Goal: Navigation & Orientation: Find specific page/section

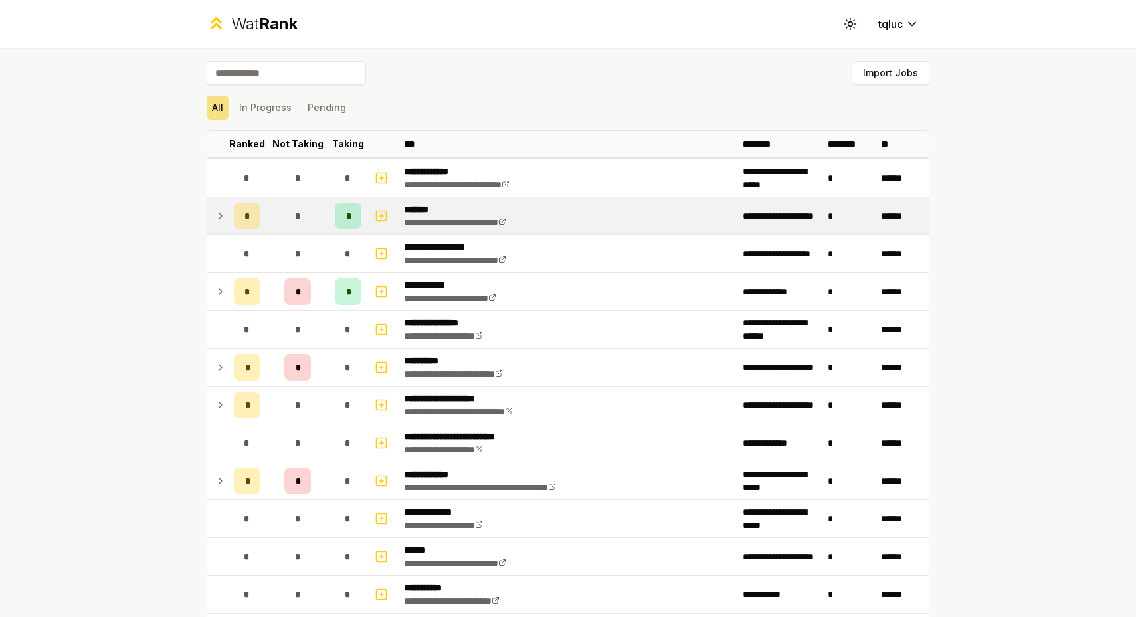
click at [214, 215] on td at bounding box center [217, 215] width 21 height 37
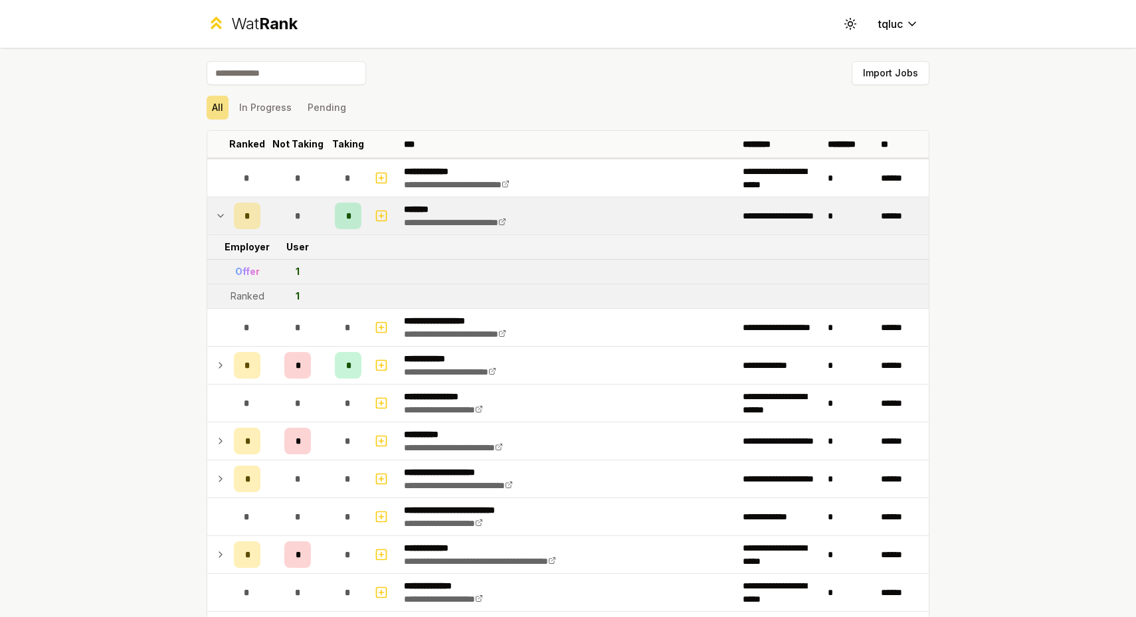
click at [214, 215] on td at bounding box center [217, 215] width 21 height 37
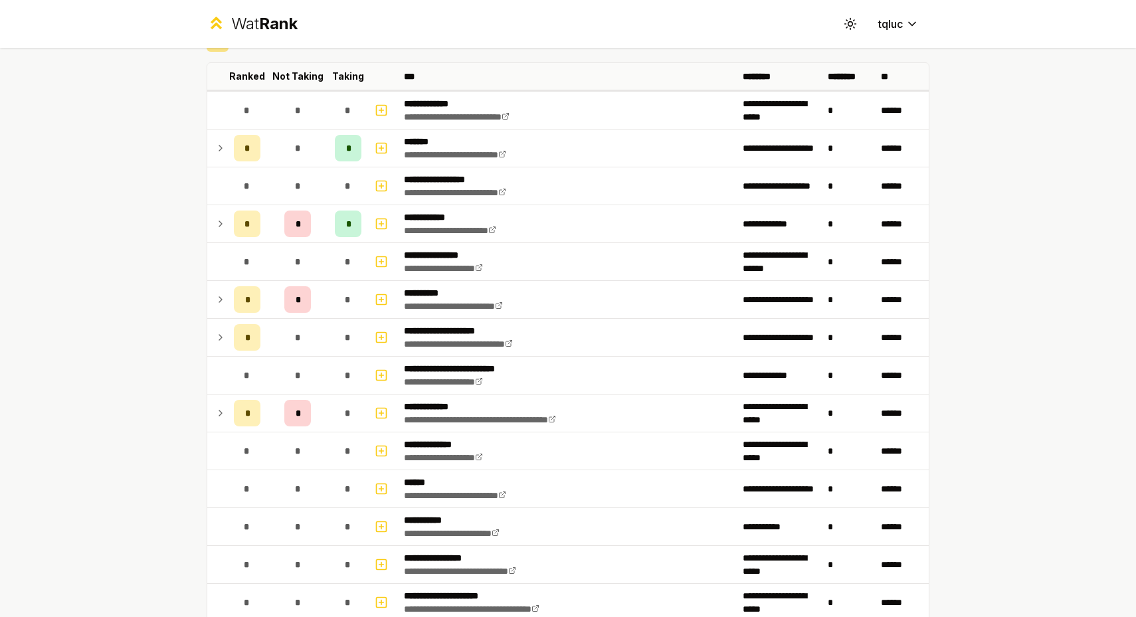
scroll to position [69, 0]
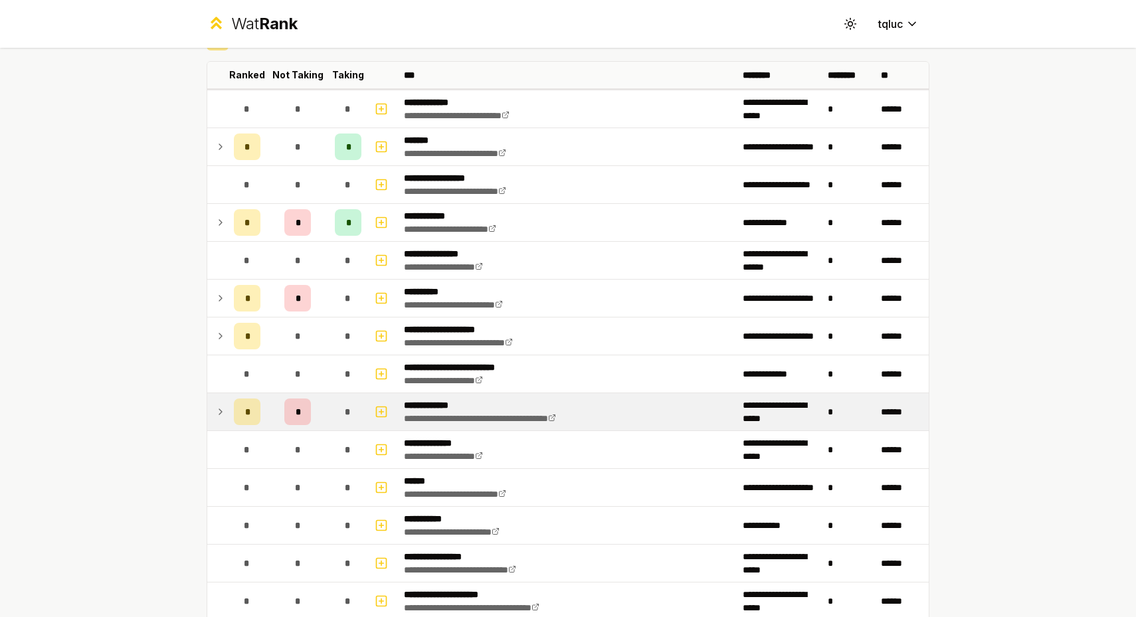
click at [219, 411] on icon at bounding box center [220, 412] width 11 height 16
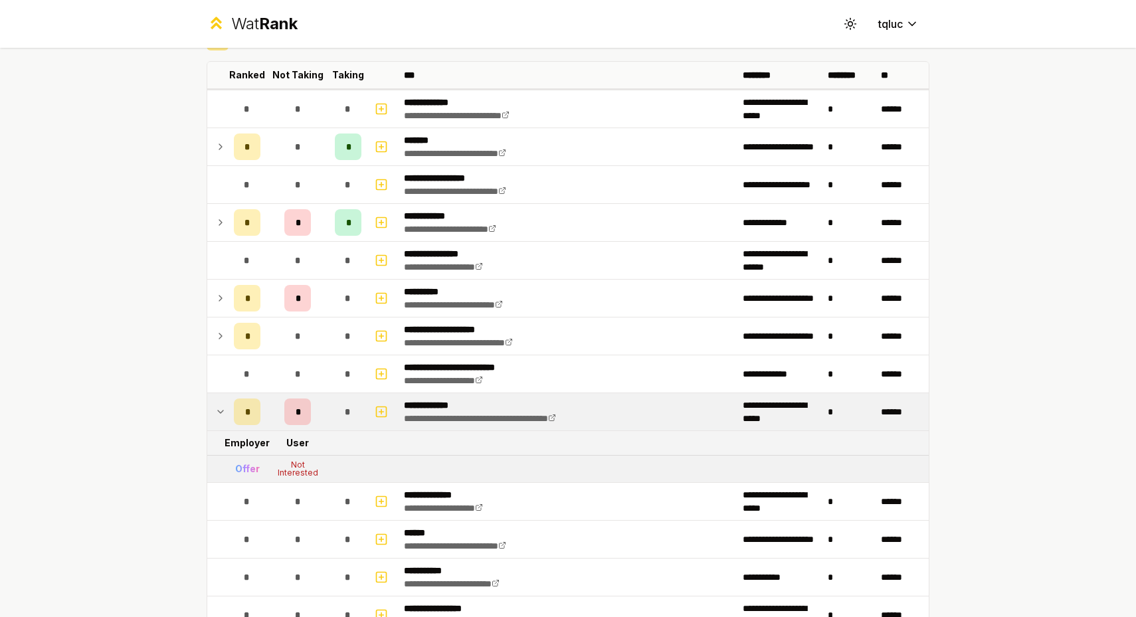
click at [219, 411] on icon at bounding box center [220, 412] width 5 height 3
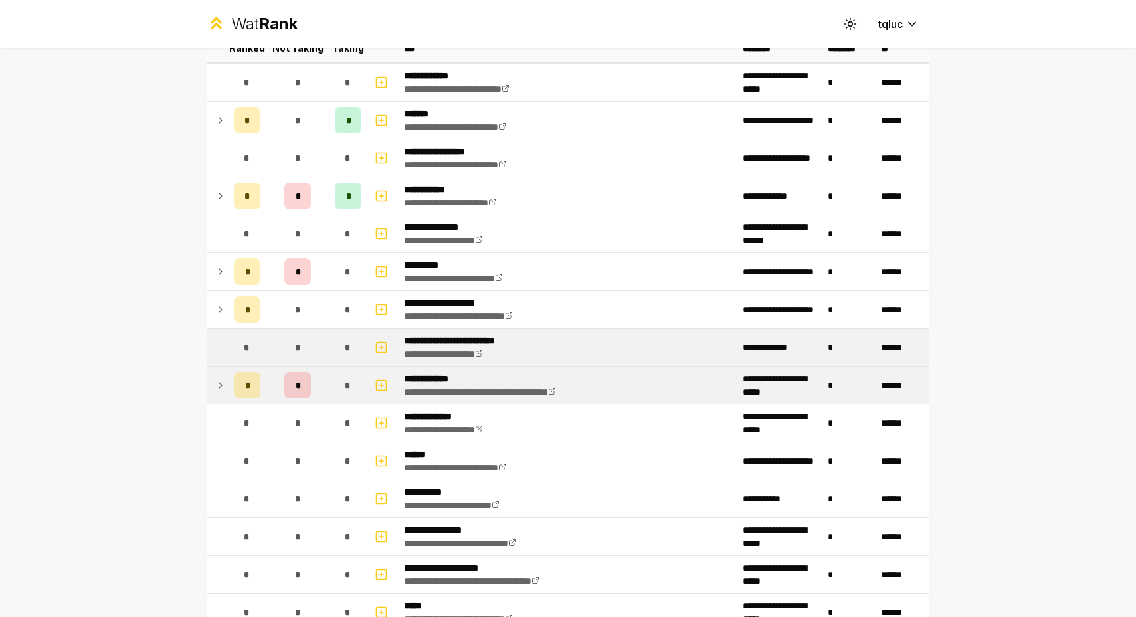
scroll to position [96, 0]
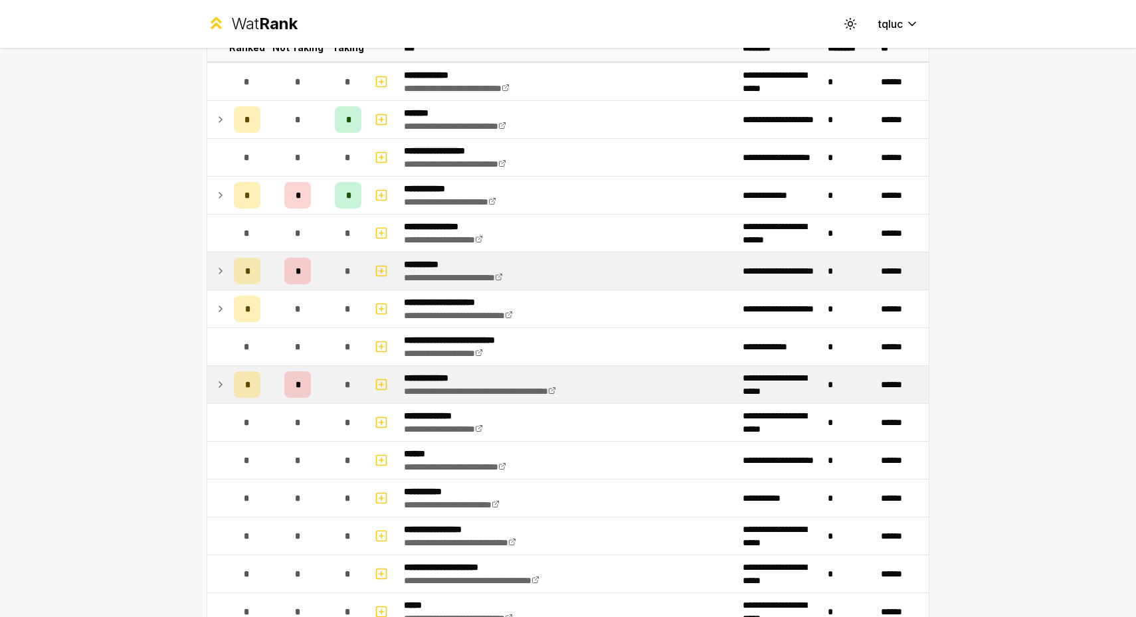
click at [217, 275] on icon at bounding box center [220, 271] width 11 height 16
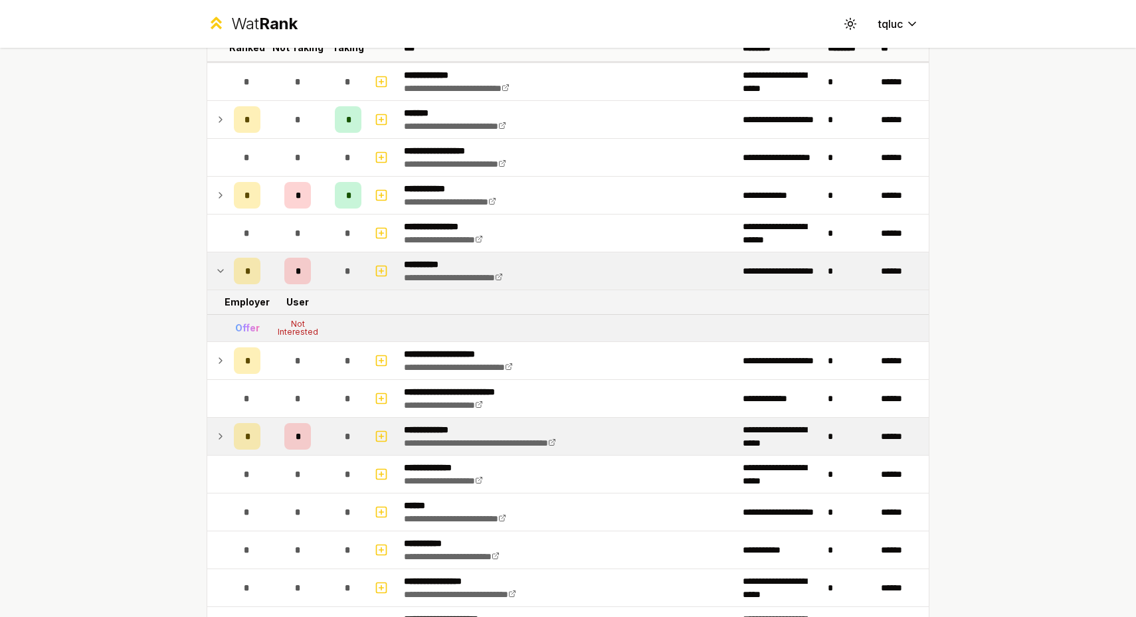
click at [217, 275] on icon at bounding box center [220, 271] width 11 height 16
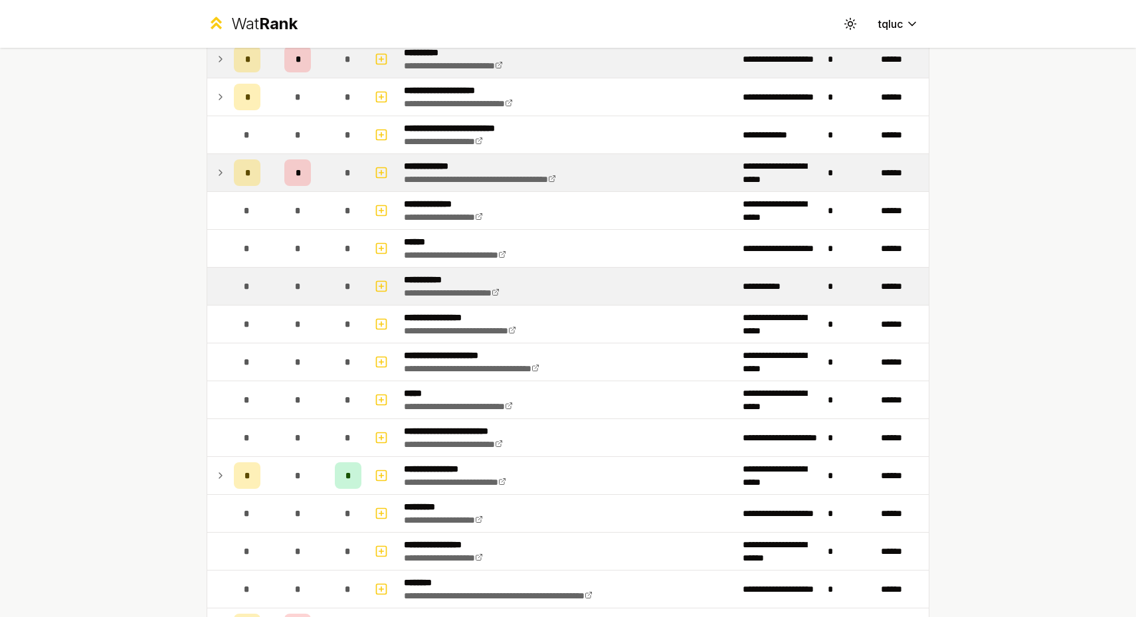
scroll to position [310, 0]
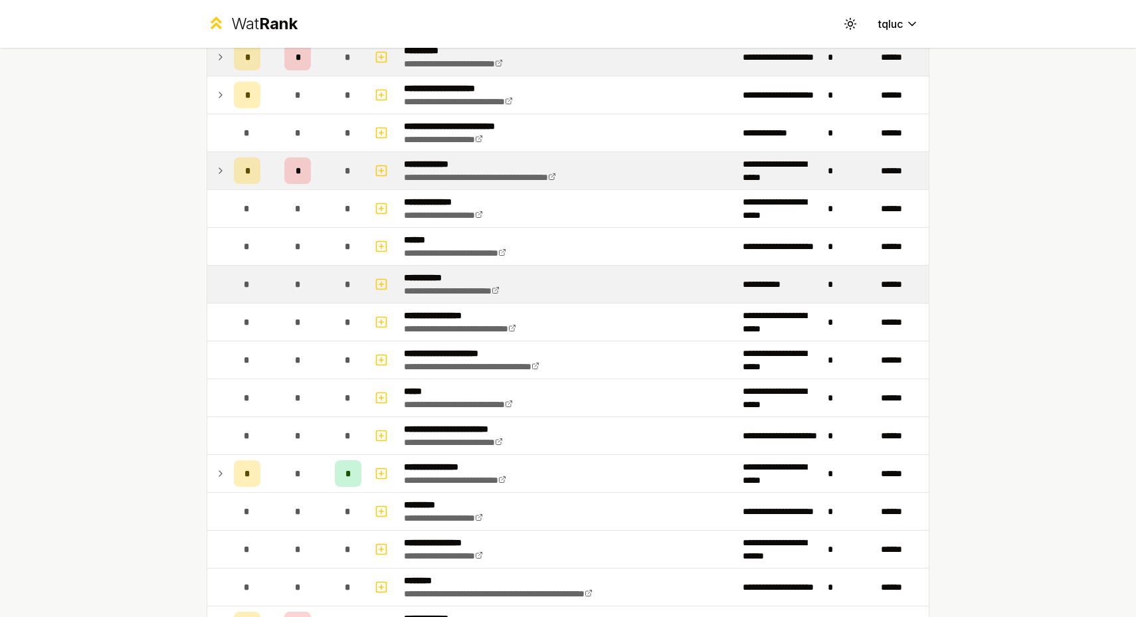
click at [261, 272] on td "*" at bounding box center [247, 284] width 37 height 37
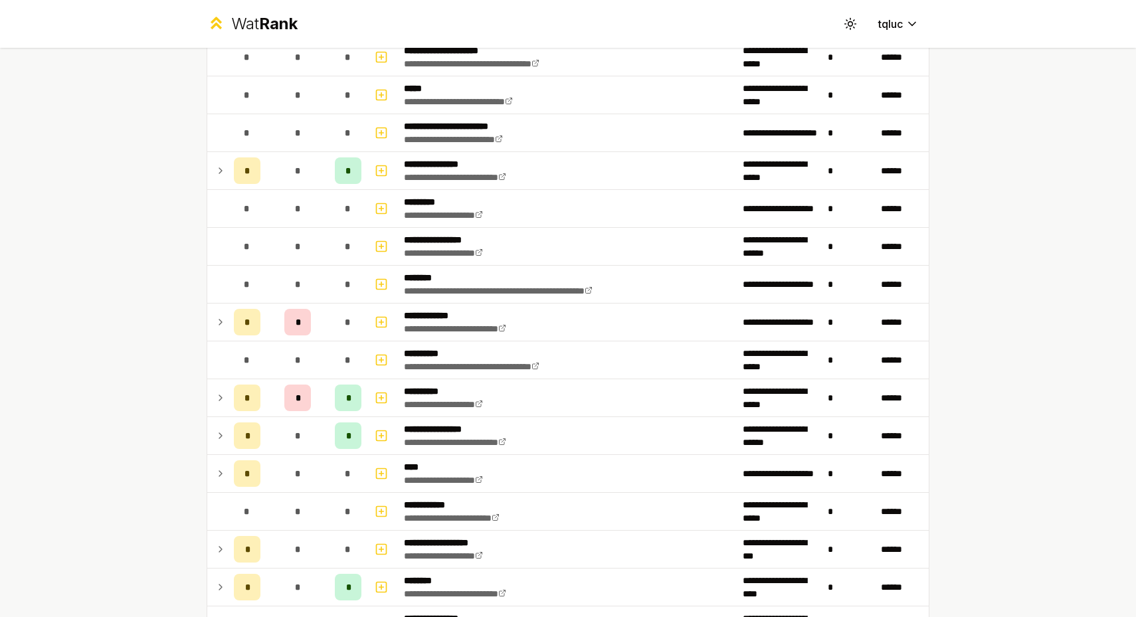
scroll to position [615, 0]
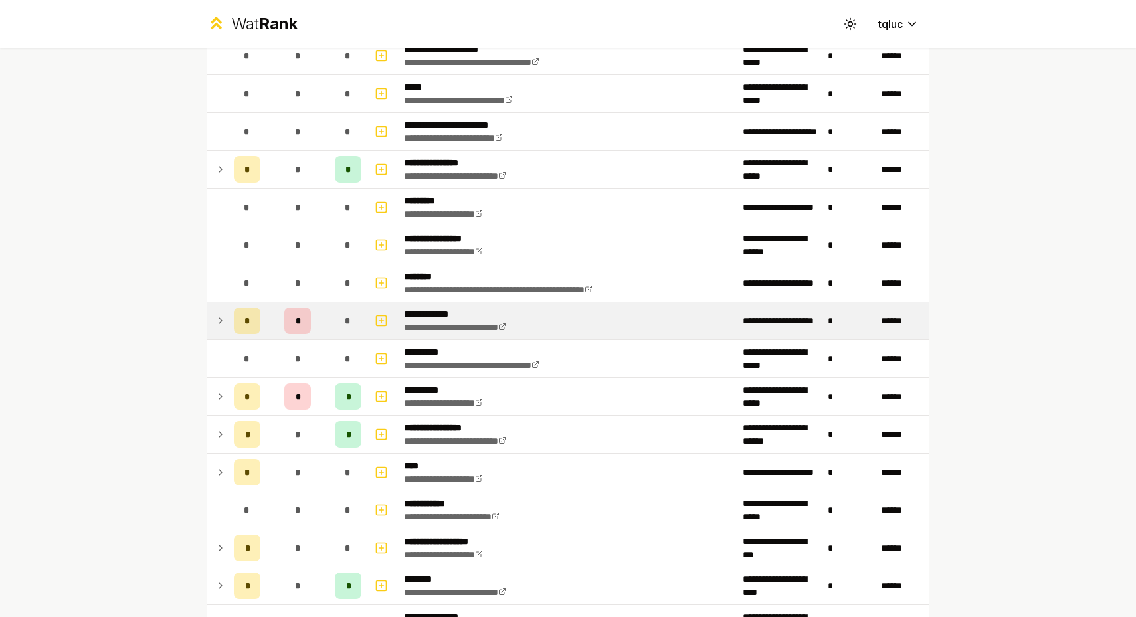
click at [225, 319] on icon at bounding box center [220, 321] width 11 height 16
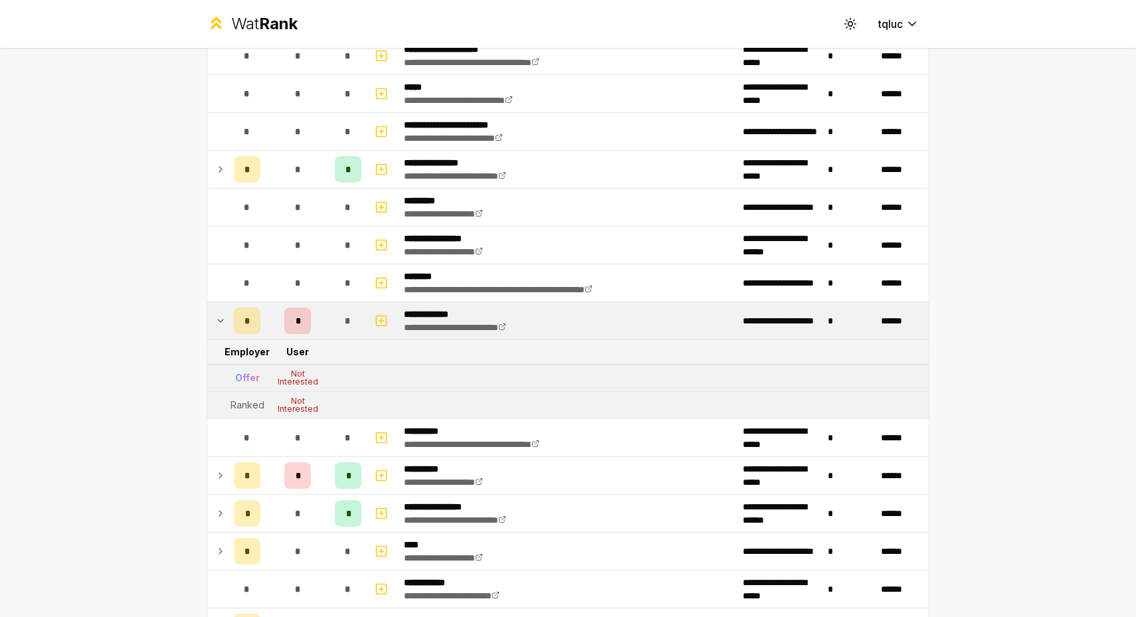
click at [225, 319] on icon at bounding box center [220, 321] width 11 height 16
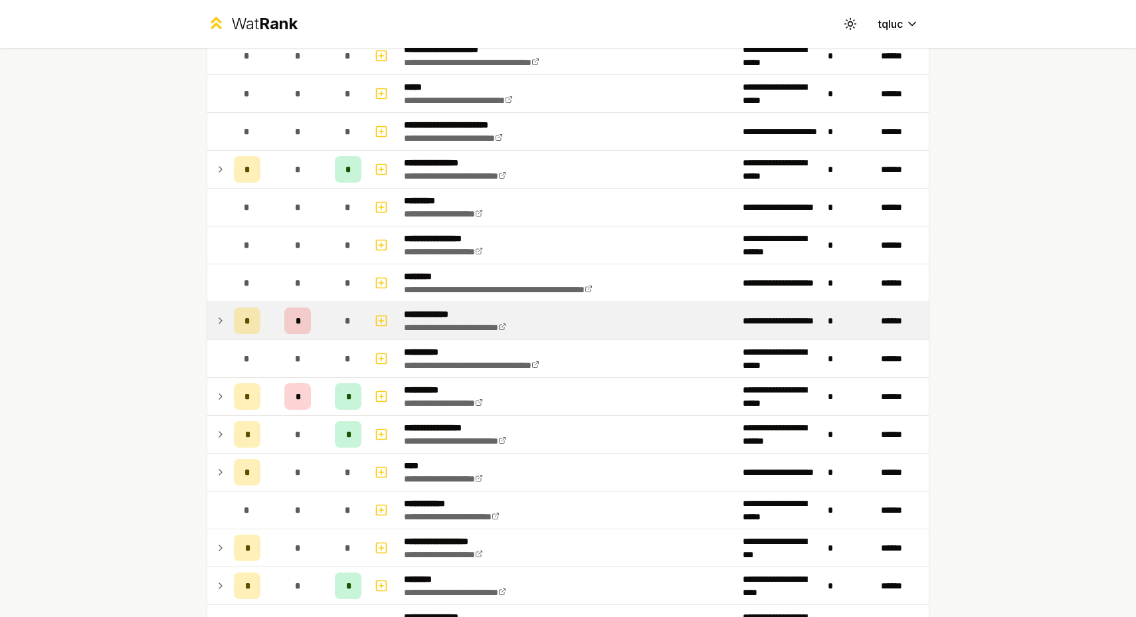
click at [225, 319] on icon at bounding box center [220, 321] width 11 height 16
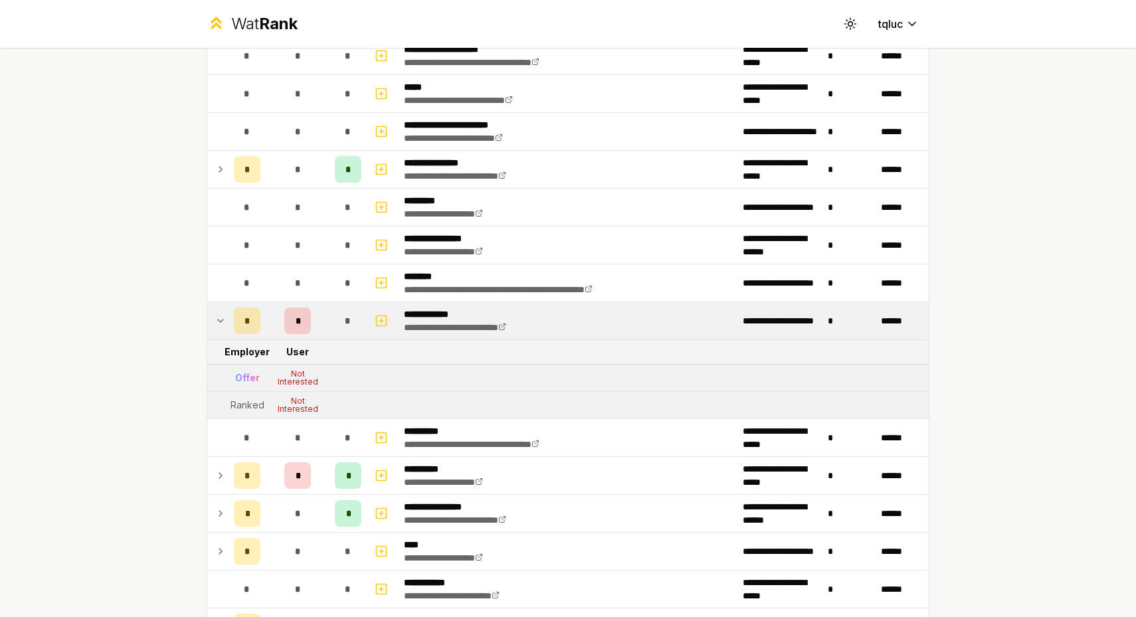
click at [225, 319] on icon at bounding box center [220, 321] width 11 height 16
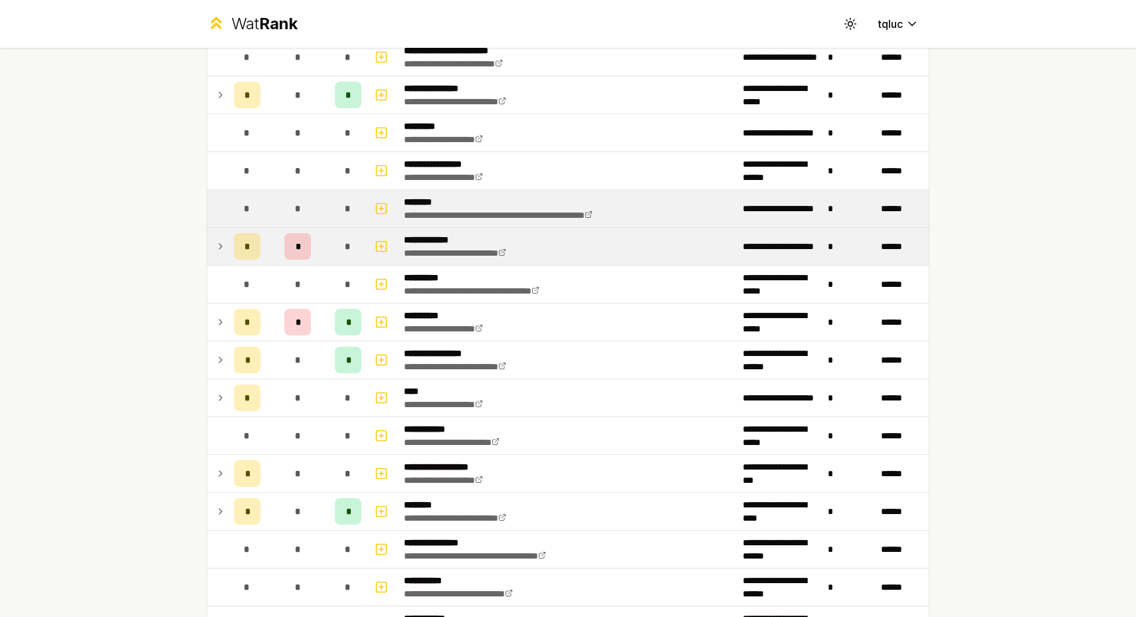
scroll to position [695, 0]
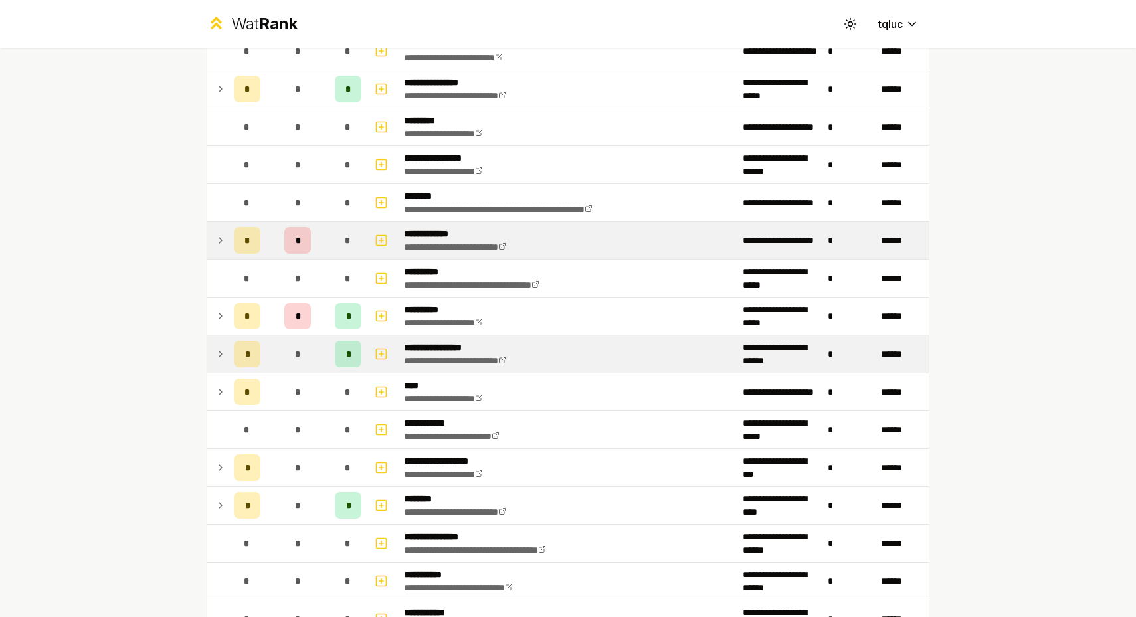
click at [221, 348] on icon at bounding box center [220, 354] width 11 height 16
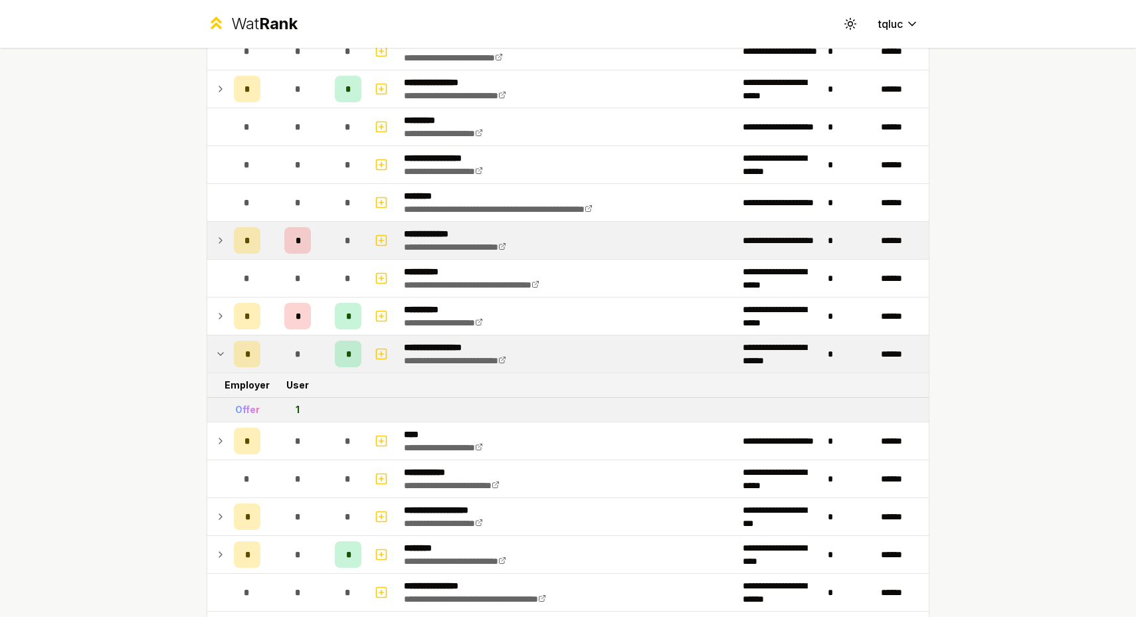
click at [221, 348] on icon at bounding box center [220, 354] width 11 height 16
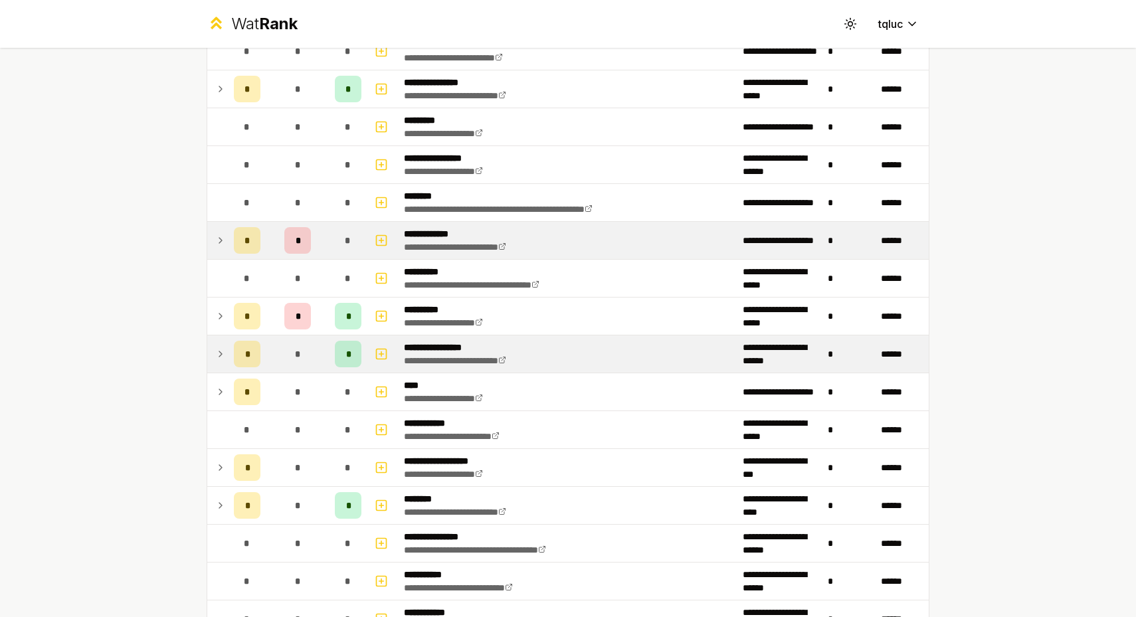
click at [220, 350] on icon at bounding box center [220, 354] width 11 height 16
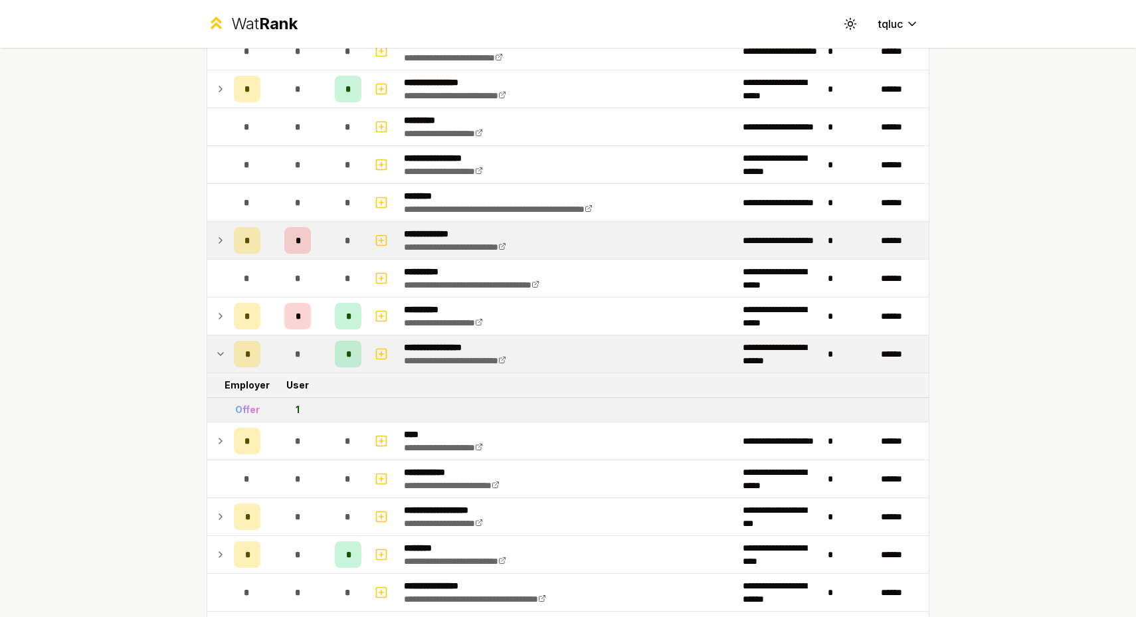
click at [220, 350] on icon at bounding box center [220, 354] width 11 height 16
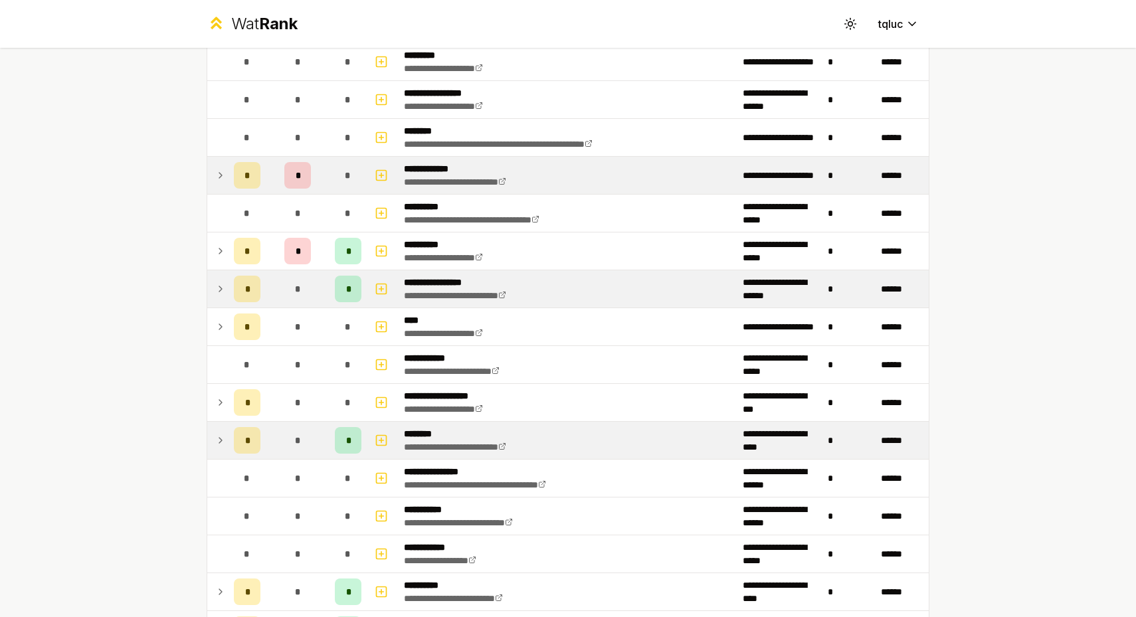
scroll to position [760, 0]
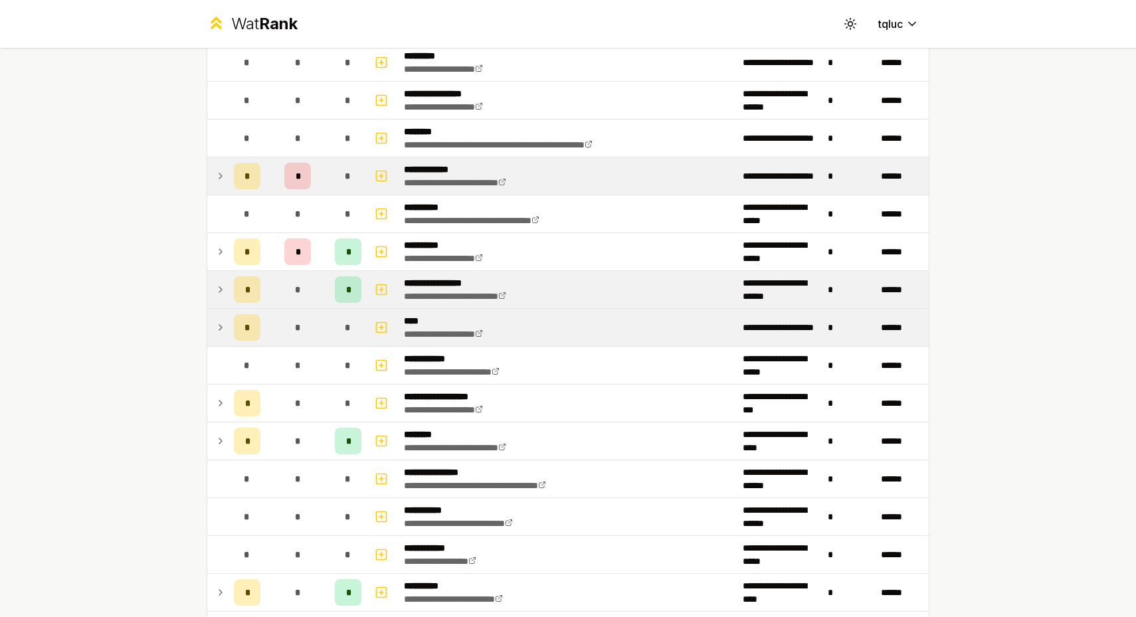
click at [257, 329] on div "*" at bounding box center [247, 327] width 27 height 27
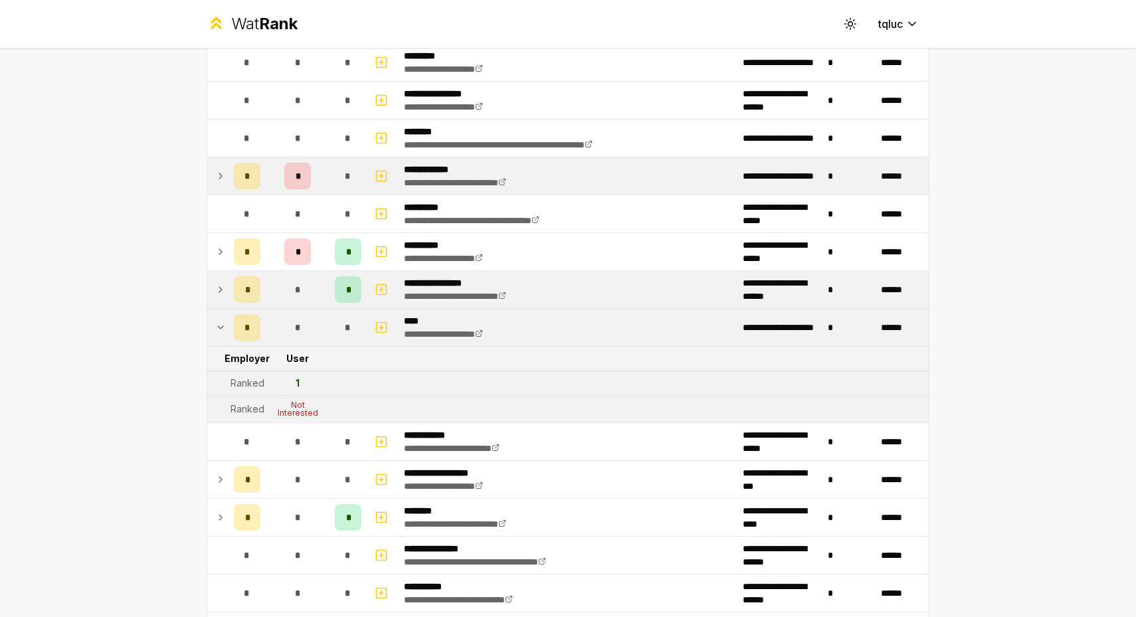
click at [293, 330] on div "*" at bounding box center [297, 327] width 27 height 27
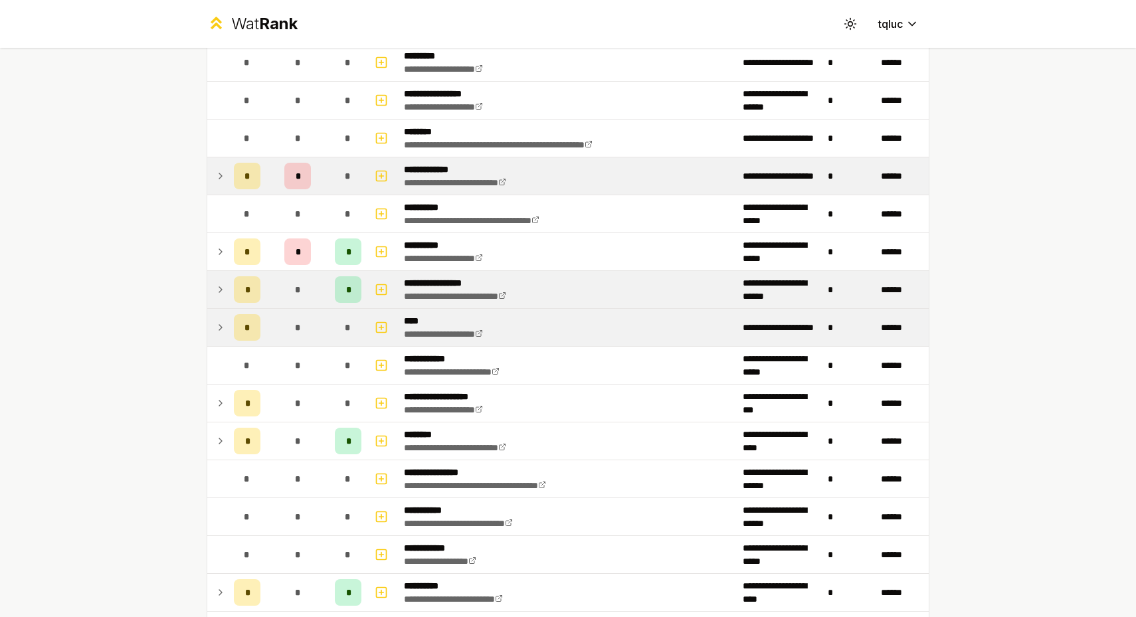
click at [293, 330] on div "*" at bounding box center [297, 327] width 27 height 27
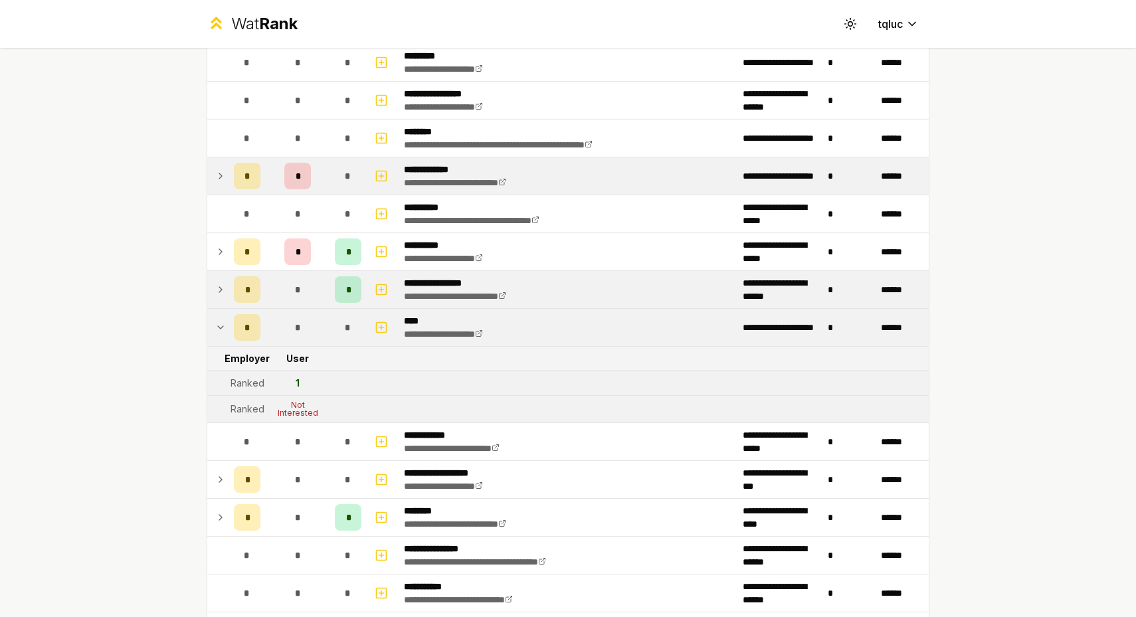
click at [293, 330] on div "*" at bounding box center [297, 327] width 27 height 27
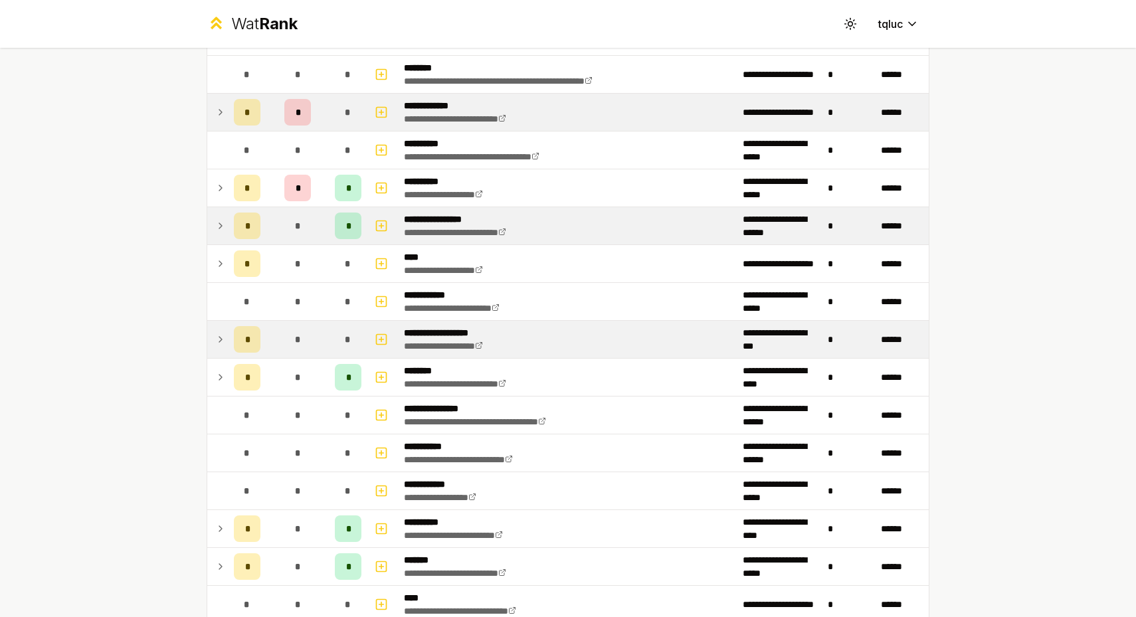
scroll to position [827, 0]
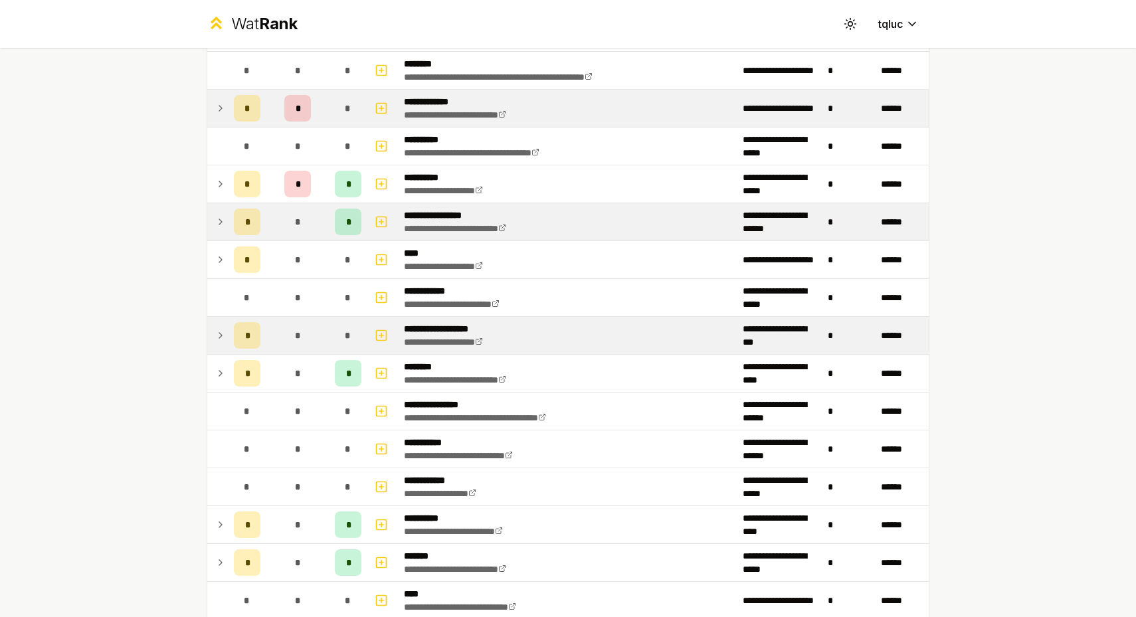
click at [283, 346] on td "*" at bounding box center [298, 335] width 64 height 37
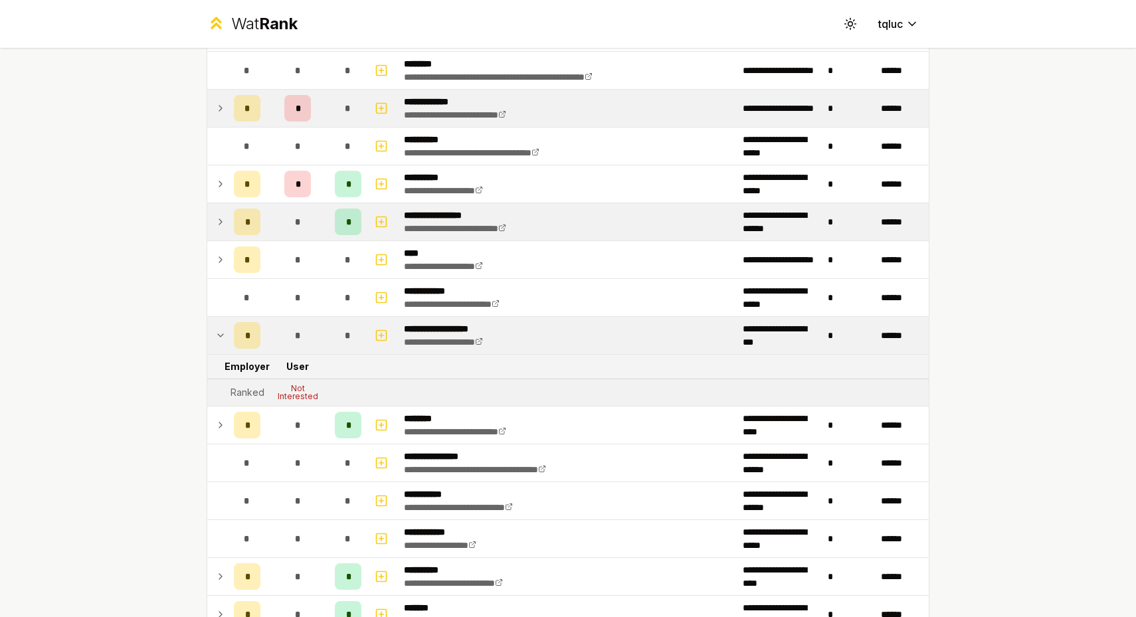
click at [285, 329] on div "*" at bounding box center [297, 335] width 27 height 27
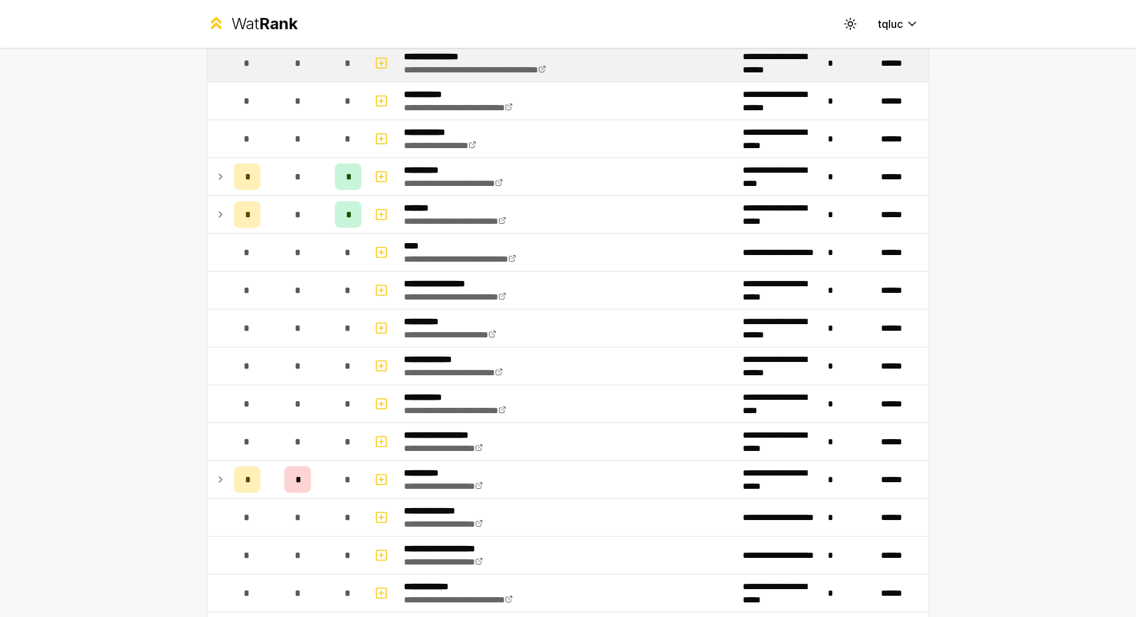
scroll to position [1192, 0]
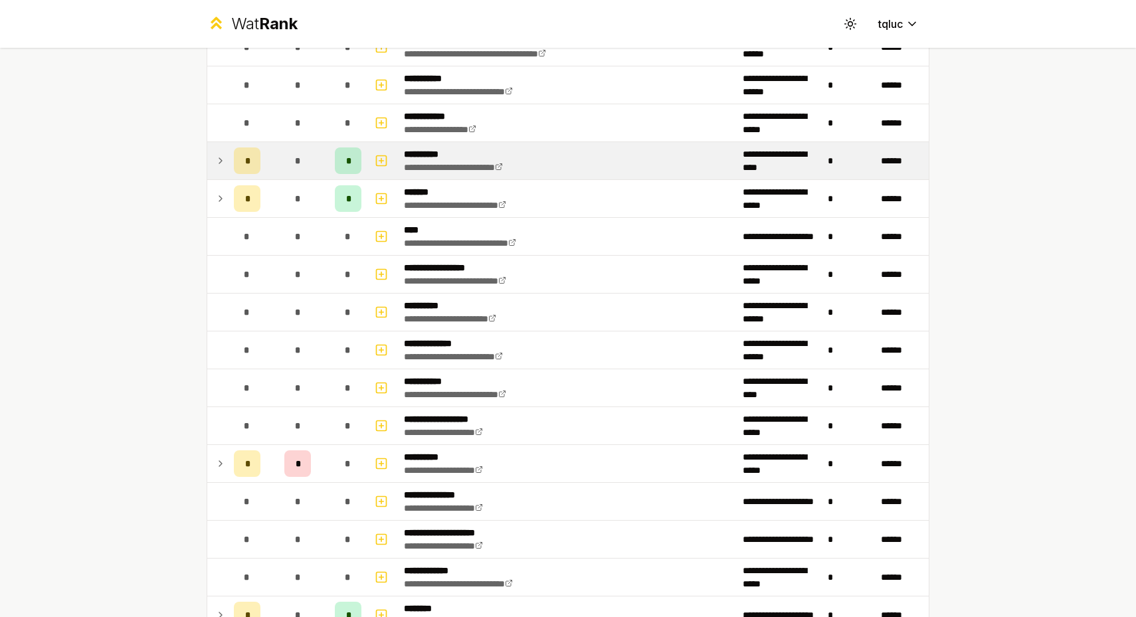
click at [279, 167] on td "*" at bounding box center [298, 160] width 64 height 37
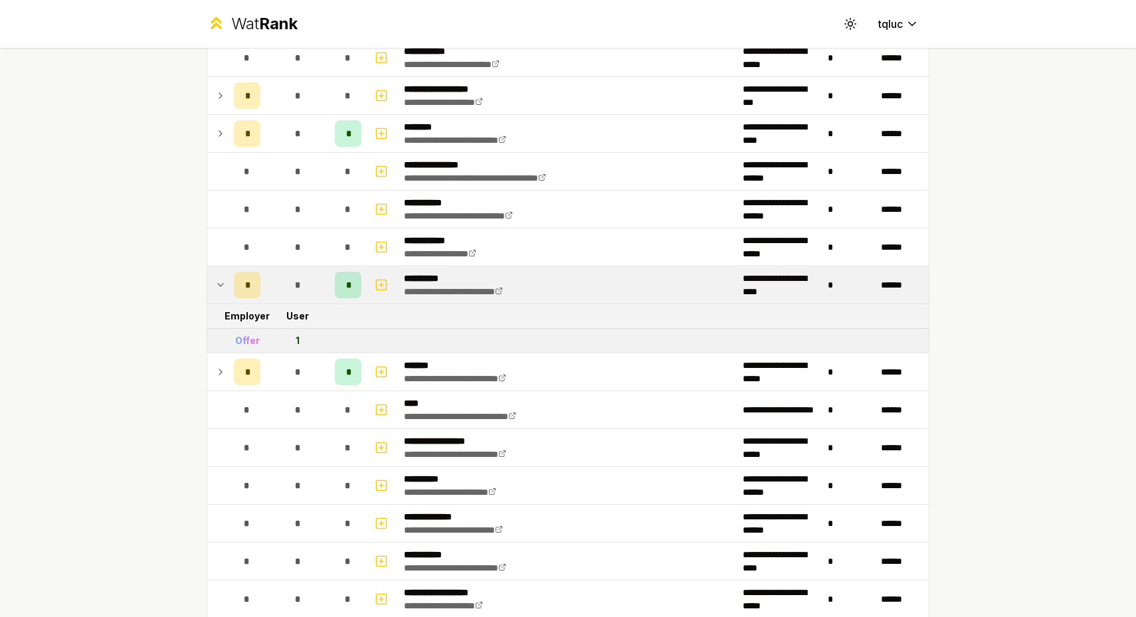
scroll to position [1060, 0]
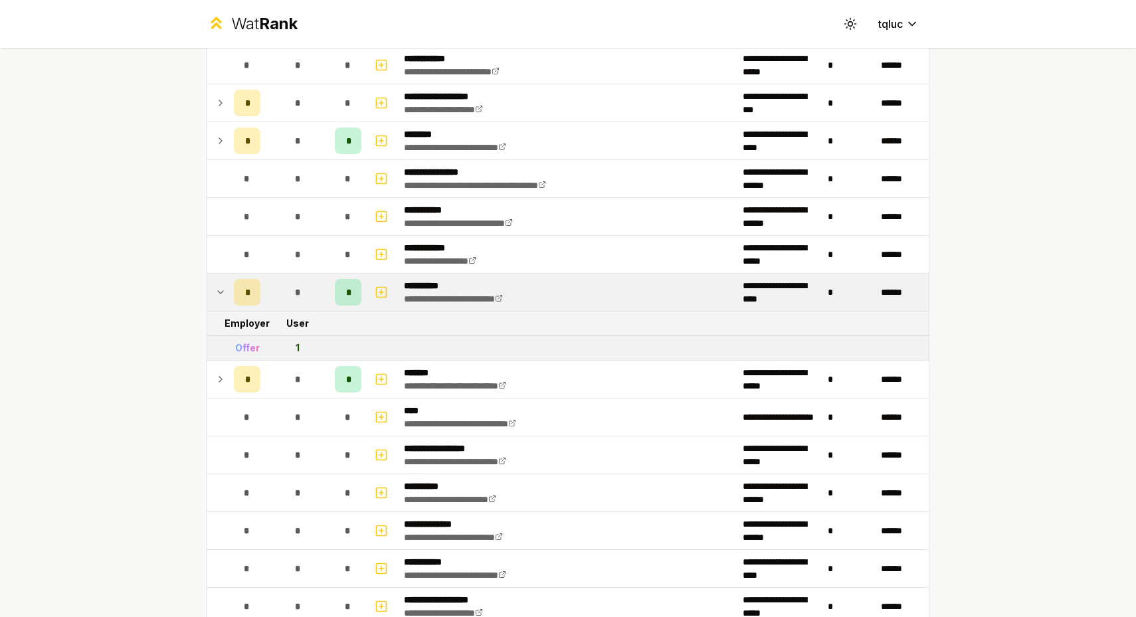
click at [286, 294] on div "*" at bounding box center [297, 292] width 27 height 27
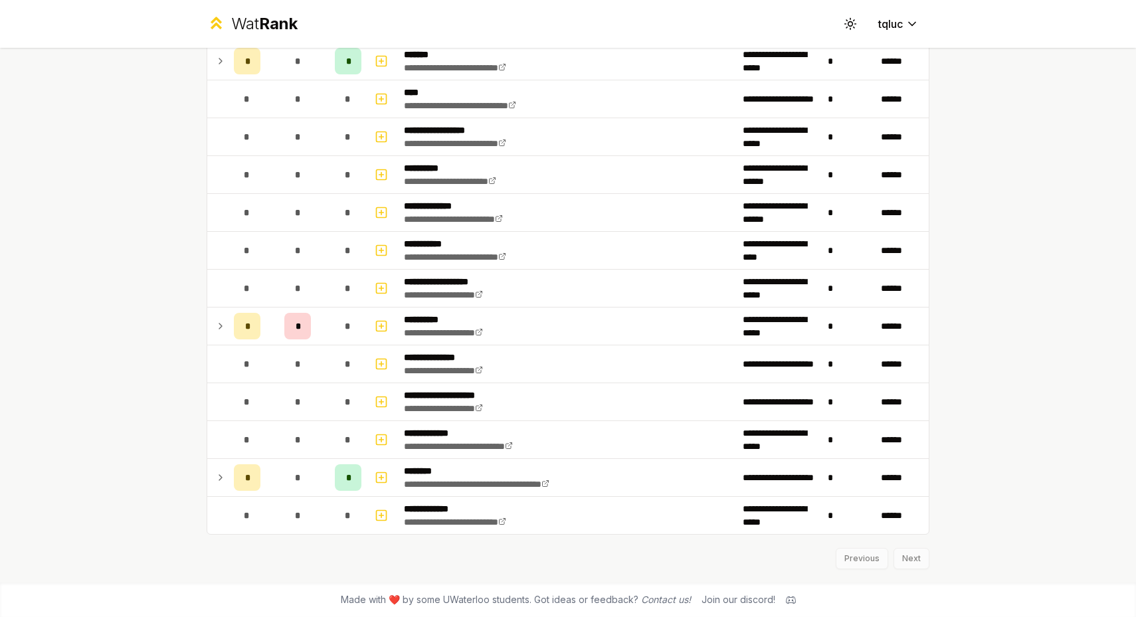
scroll to position [1329, 0]
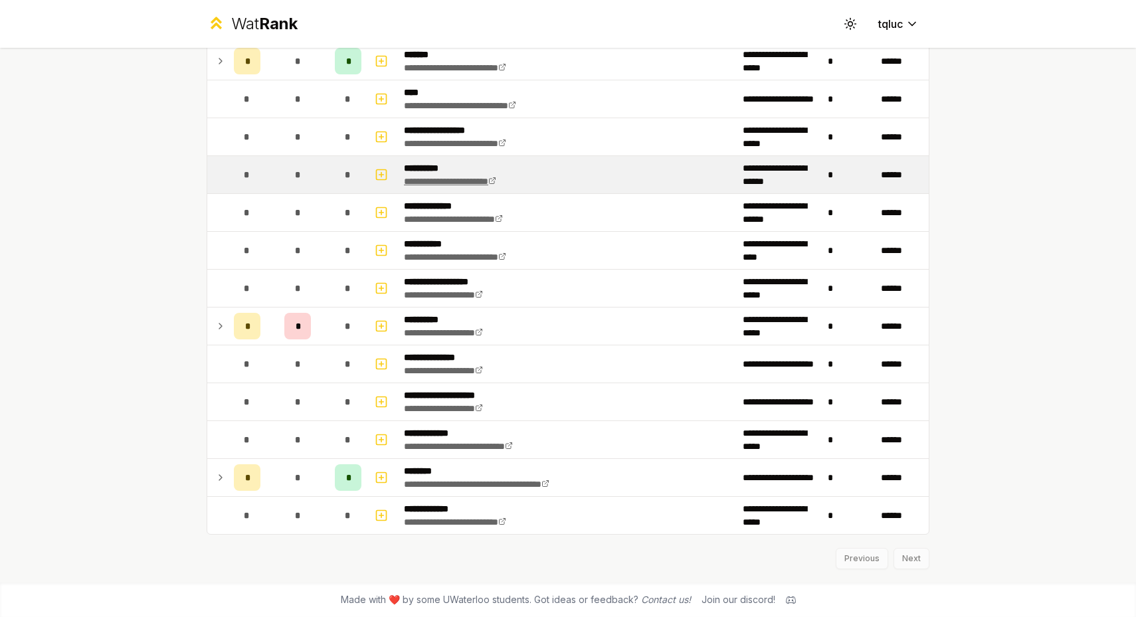
click at [454, 181] on link "**********" at bounding box center [450, 181] width 92 height 9
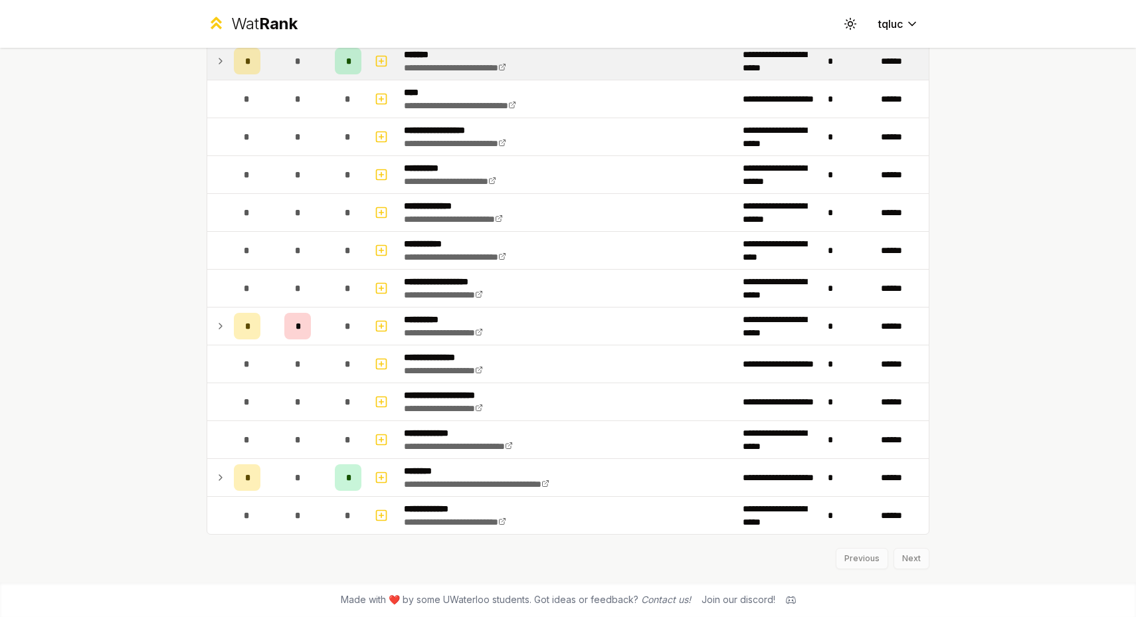
scroll to position [478, 0]
